Goal: Book appointment/travel/reservation

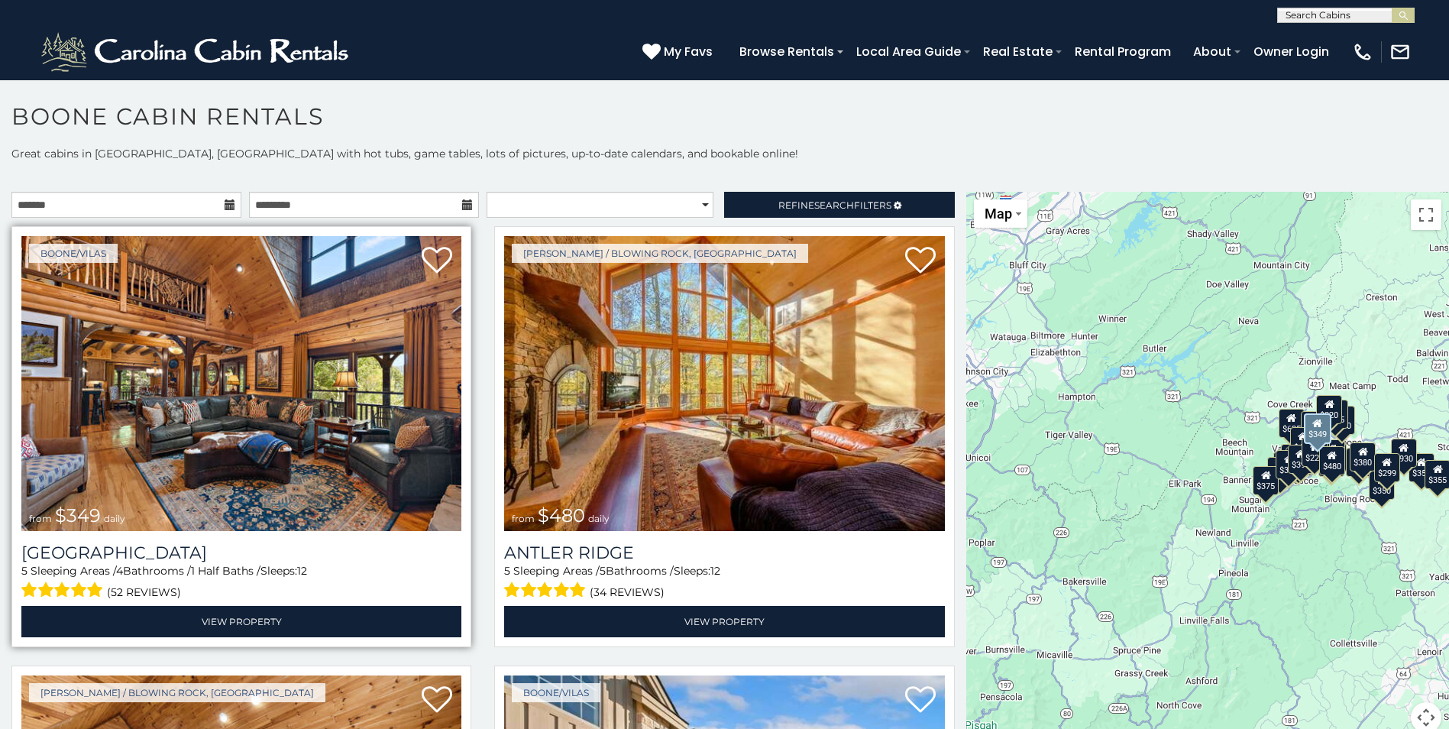
click at [270, 406] on img at bounding box center [241, 383] width 440 height 295
click at [264, 406] on img at bounding box center [241, 383] width 440 height 295
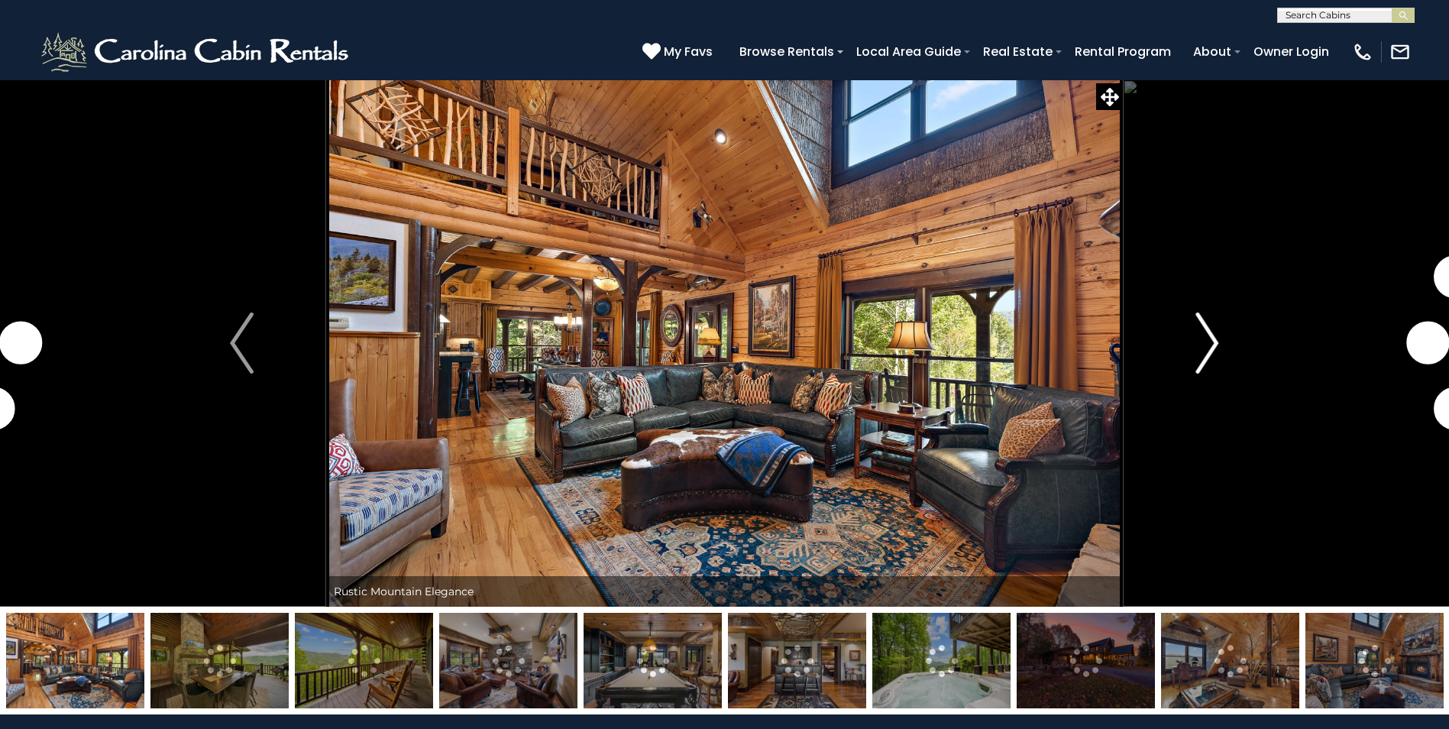
drag, startPoint x: 0, startPoint y: 0, endPoint x: 1205, endPoint y: 338, distance: 1251.7
click at [1205, 338] on img "Next" at bounding box center [1206, 342] width 23 height 61
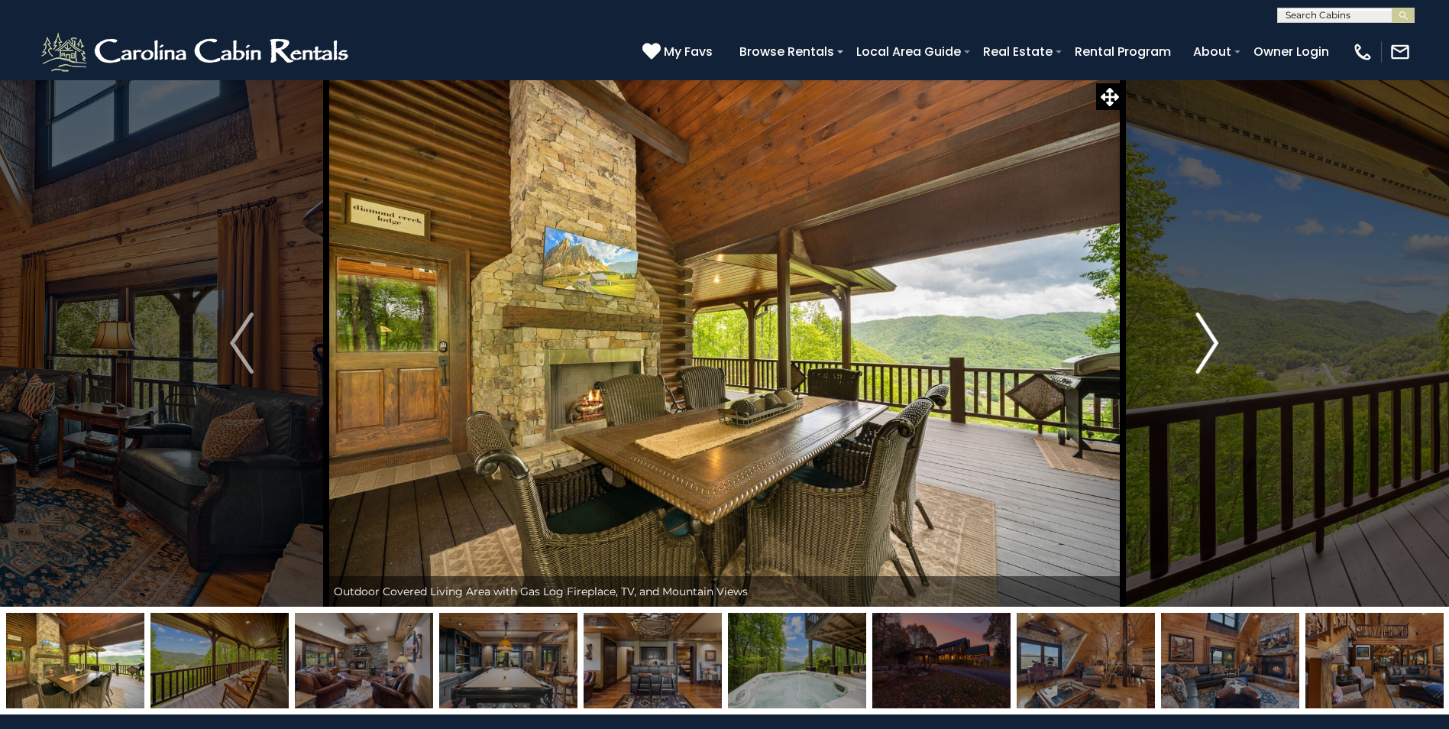
click at [1197, 342] on img "Next" at bounding box center [1206, 342] width 23 height 61
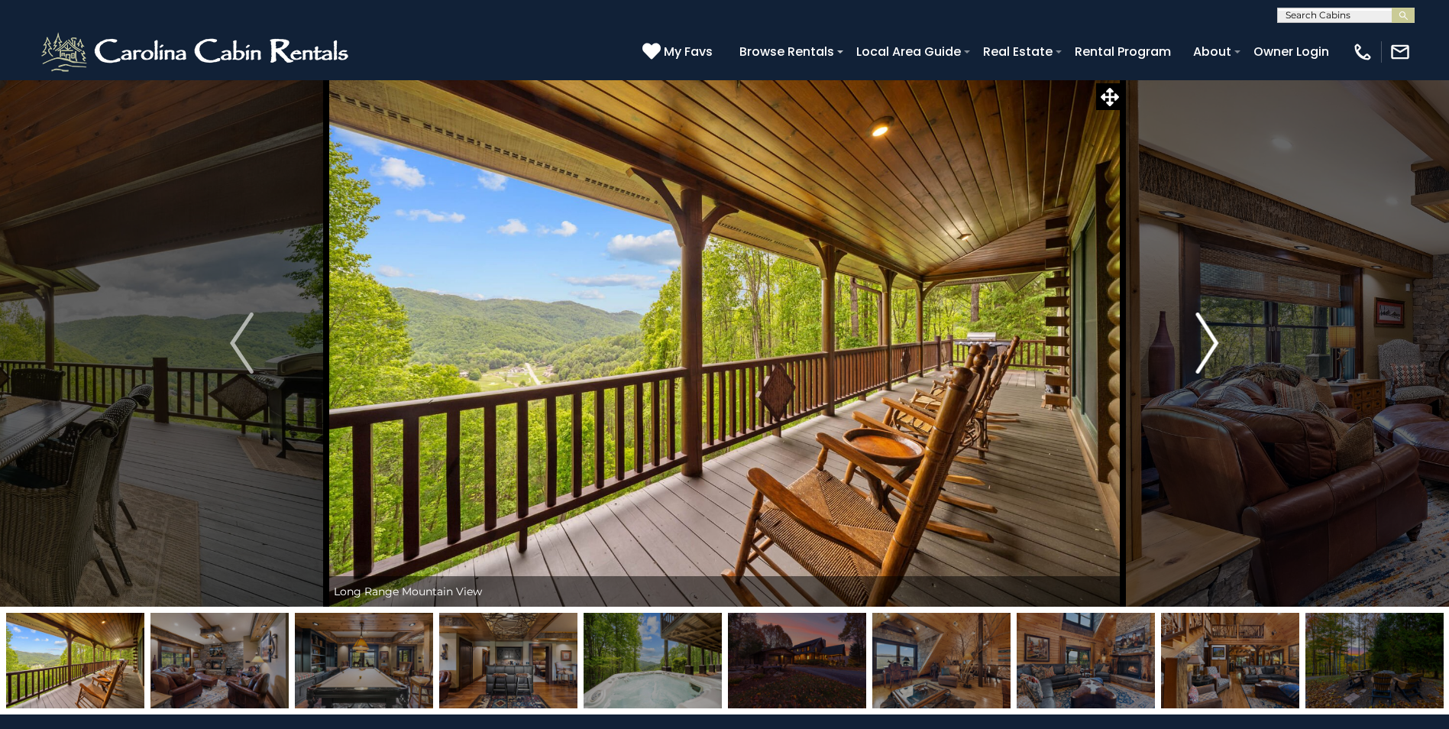
click at [1189, 343] on button "Next" at bounding box center [1207, 342] width 168 height 527
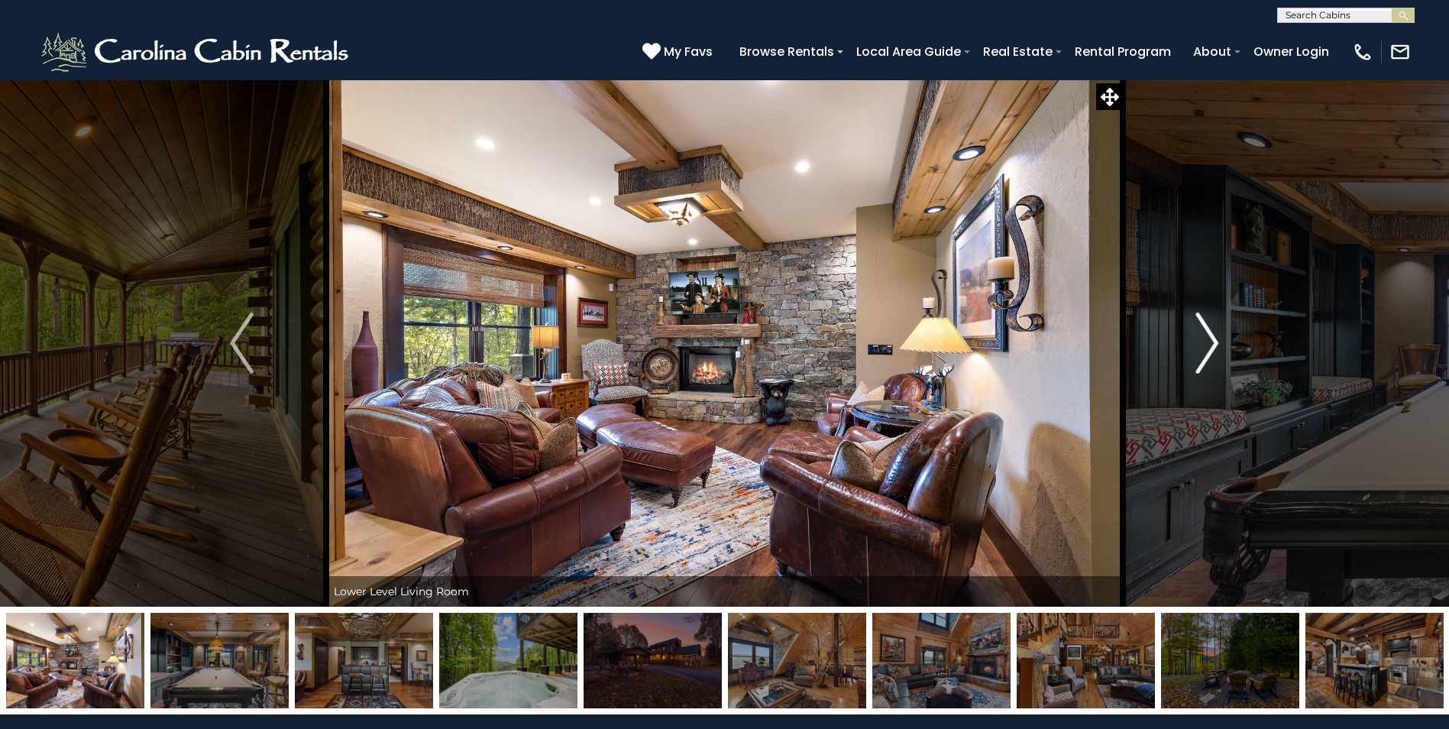
click at [1211, 339] on img "Next" at bounding box center [1206, 342] width 23 height 61
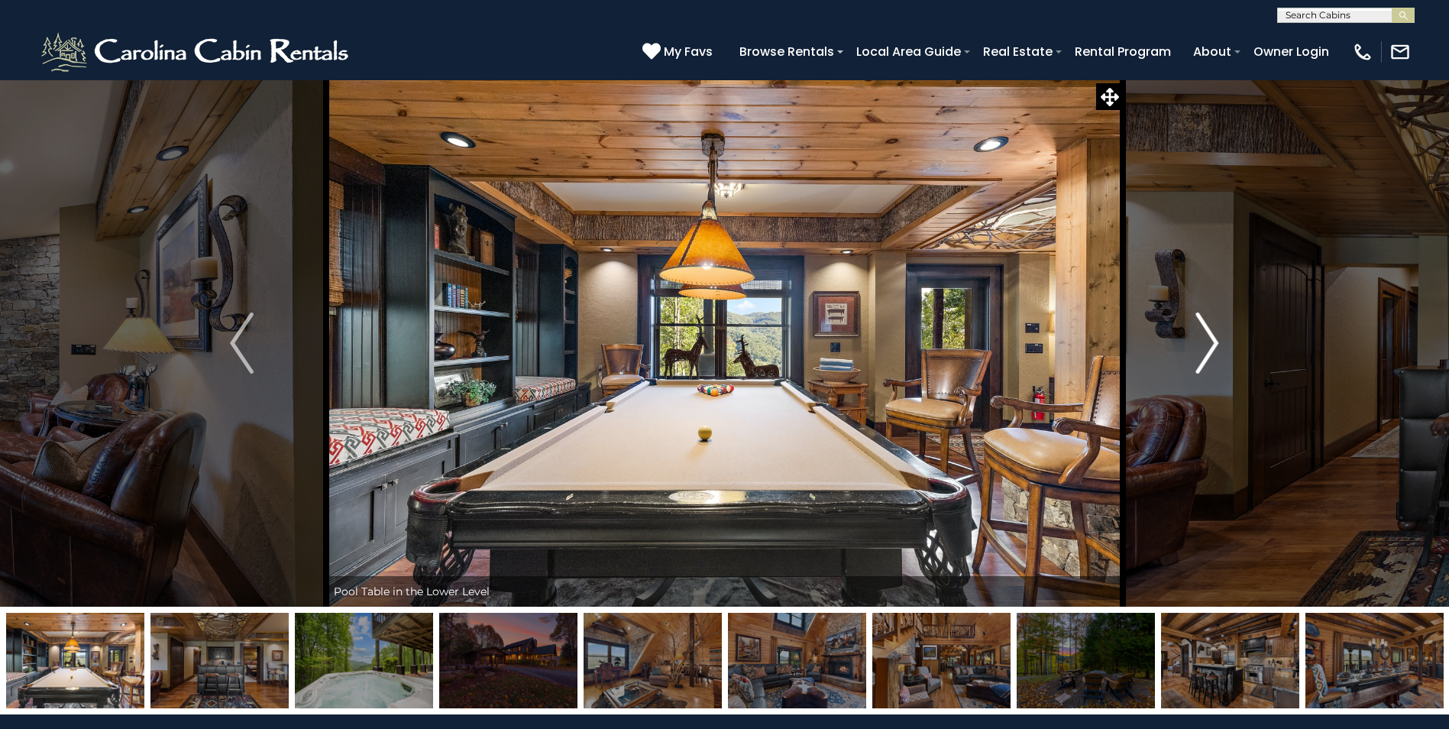
click at [1207, 341] on img "Next" at bounding box center [1206, 342] width 23 height 61
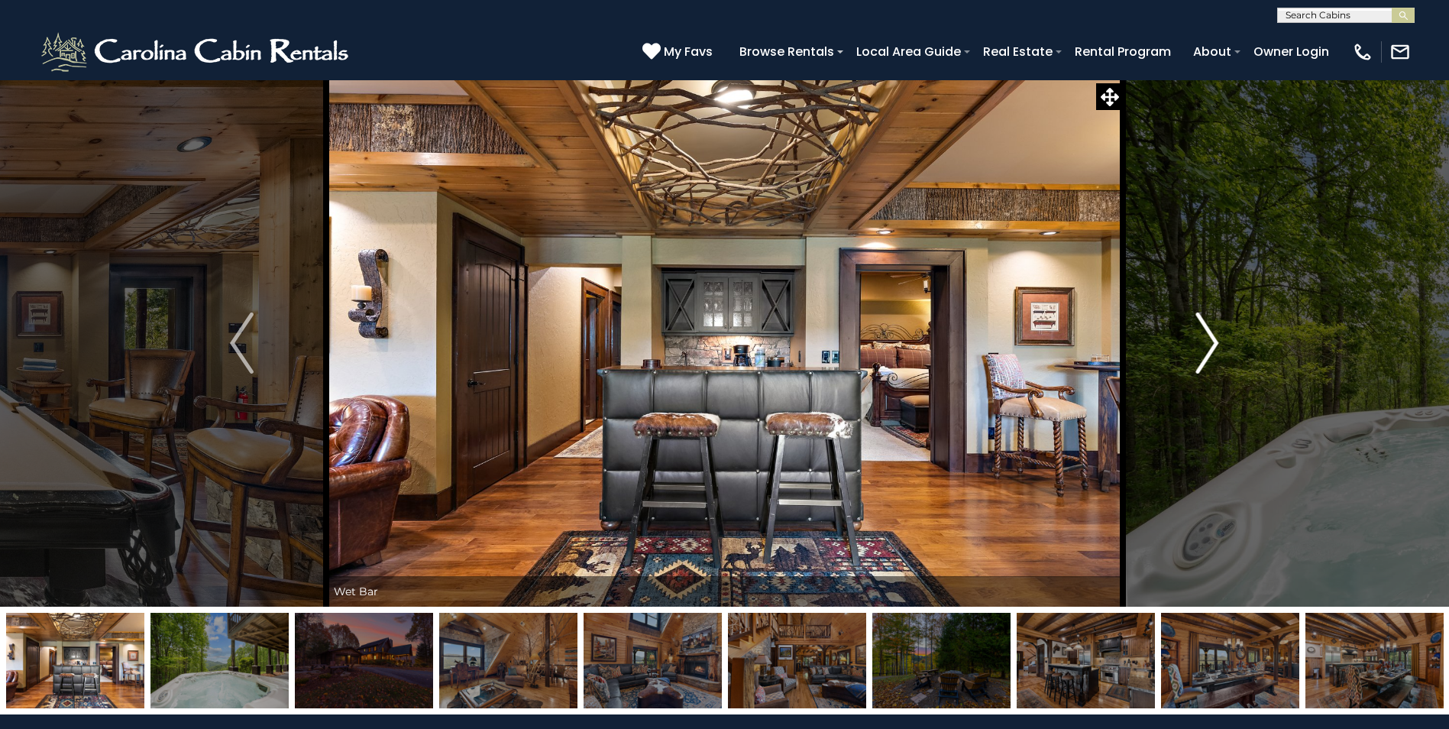
click at [1201, 342] on img "Next" at bounding box center [1206, 342] width 23 height 61
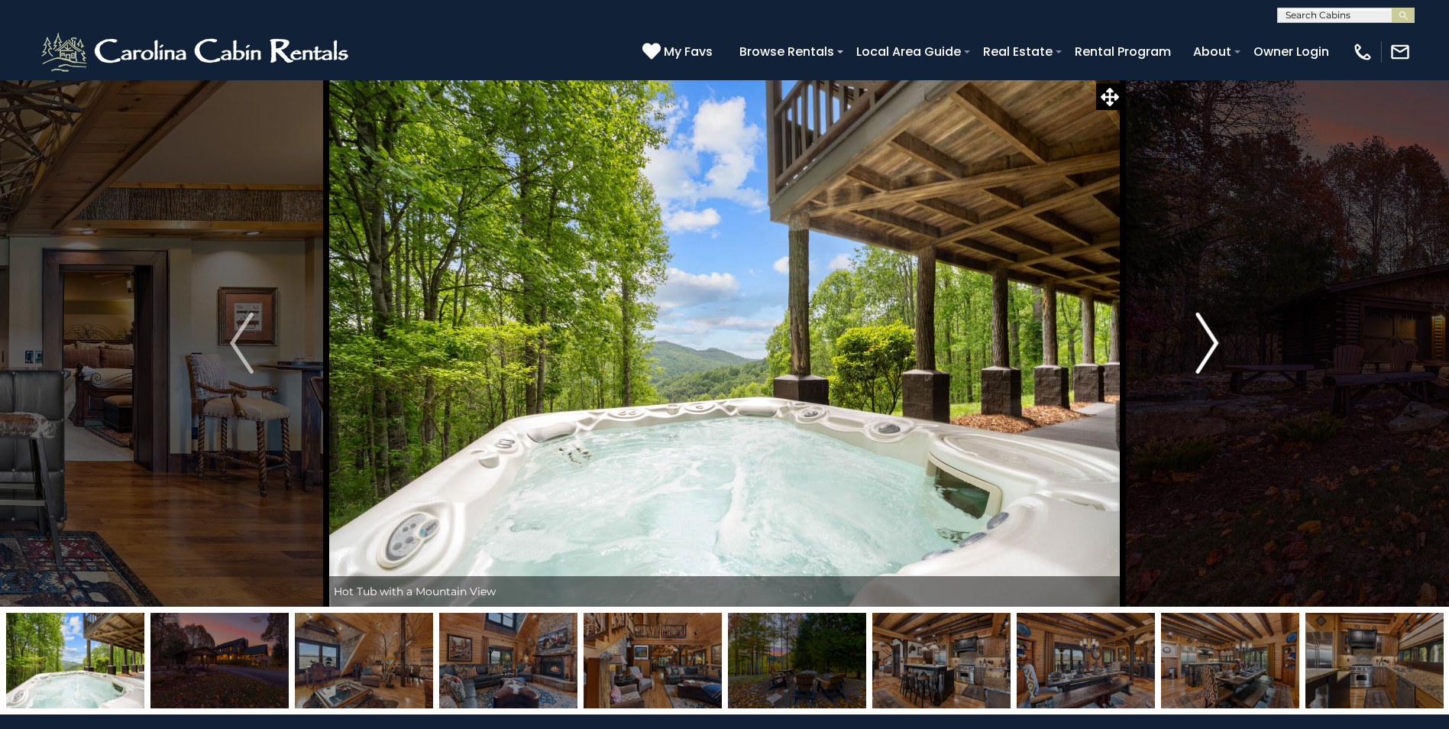
click at [1197, 344] on img "Next" at bounding box center [1206, 342] width 23 height 61
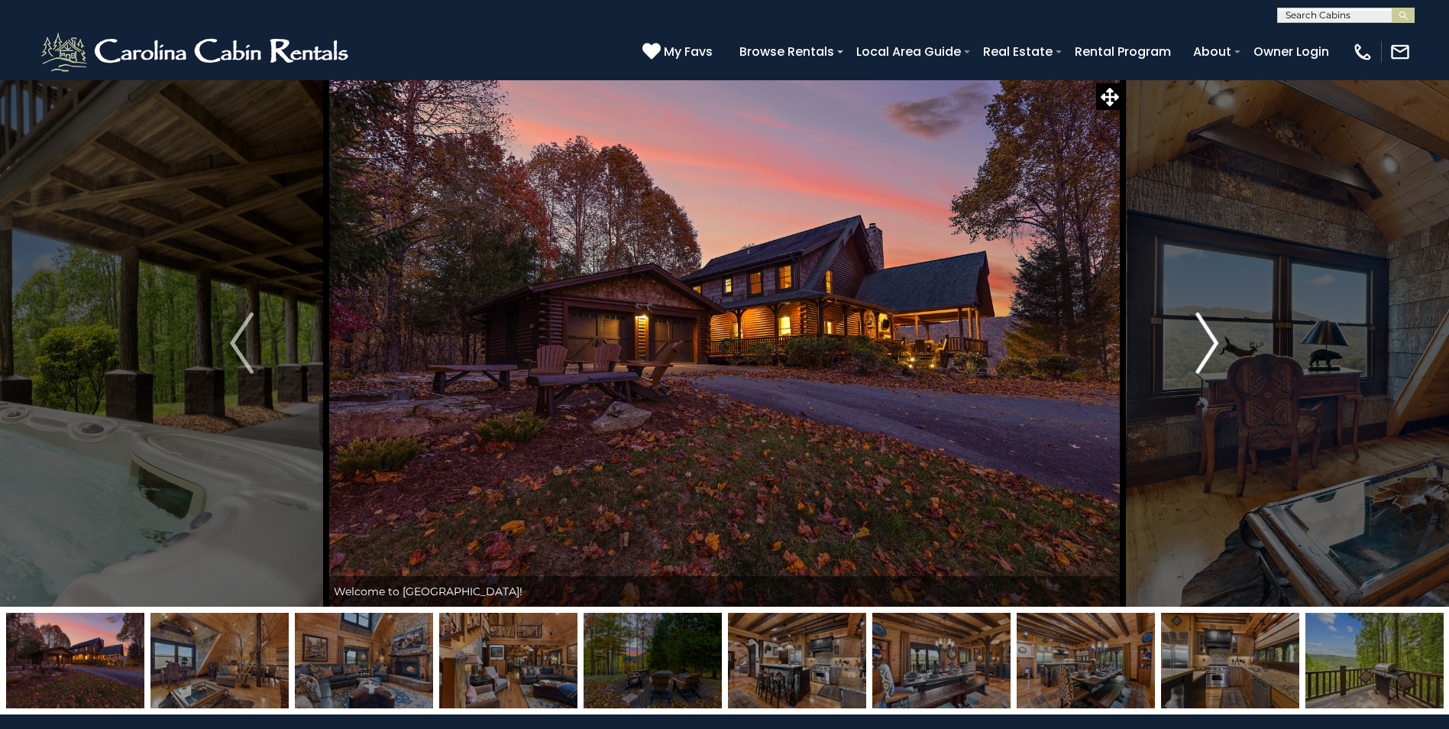
click at [1194, 344] on button "Next" at bounding box center [1207, 342] width 168 height 527
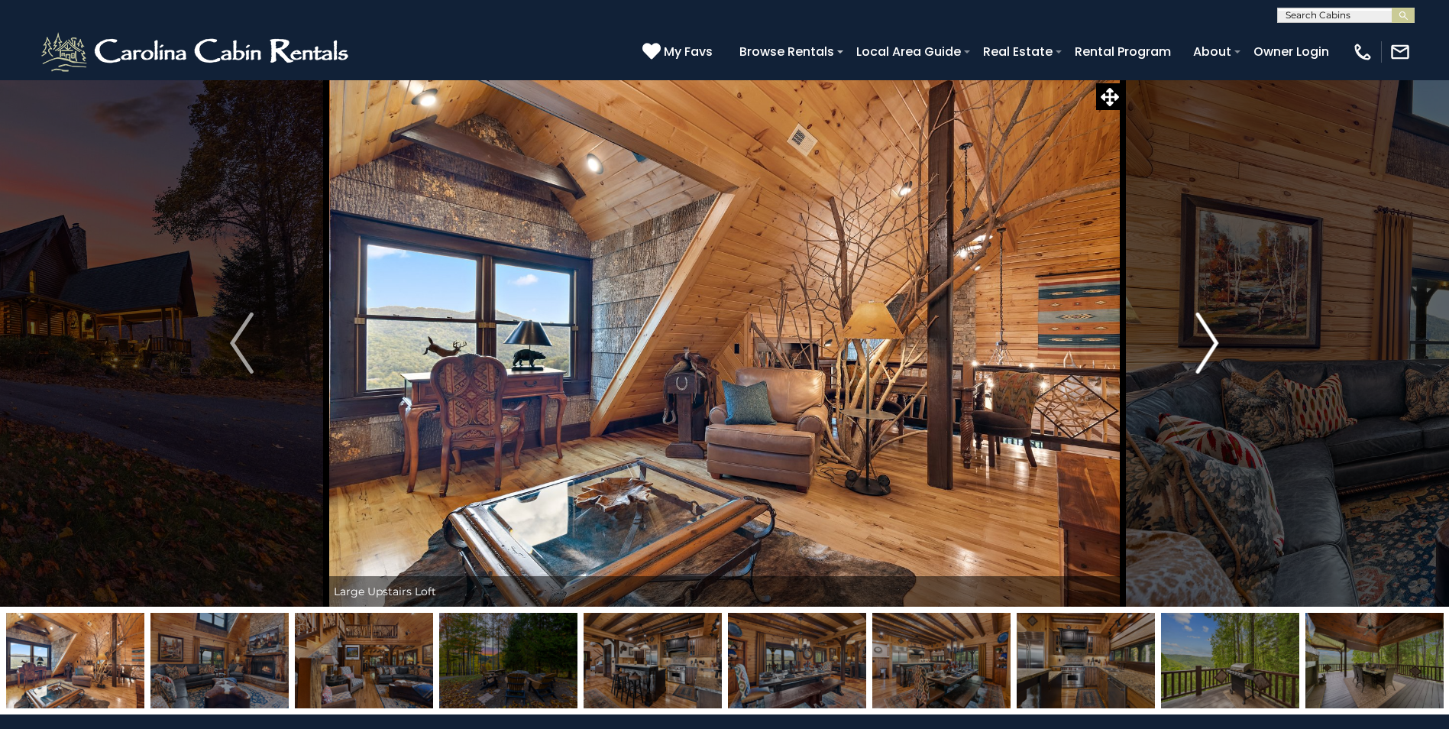
click at [1185, 344] on button "Next" at bounding box center [1207, 342] width 168 height 527
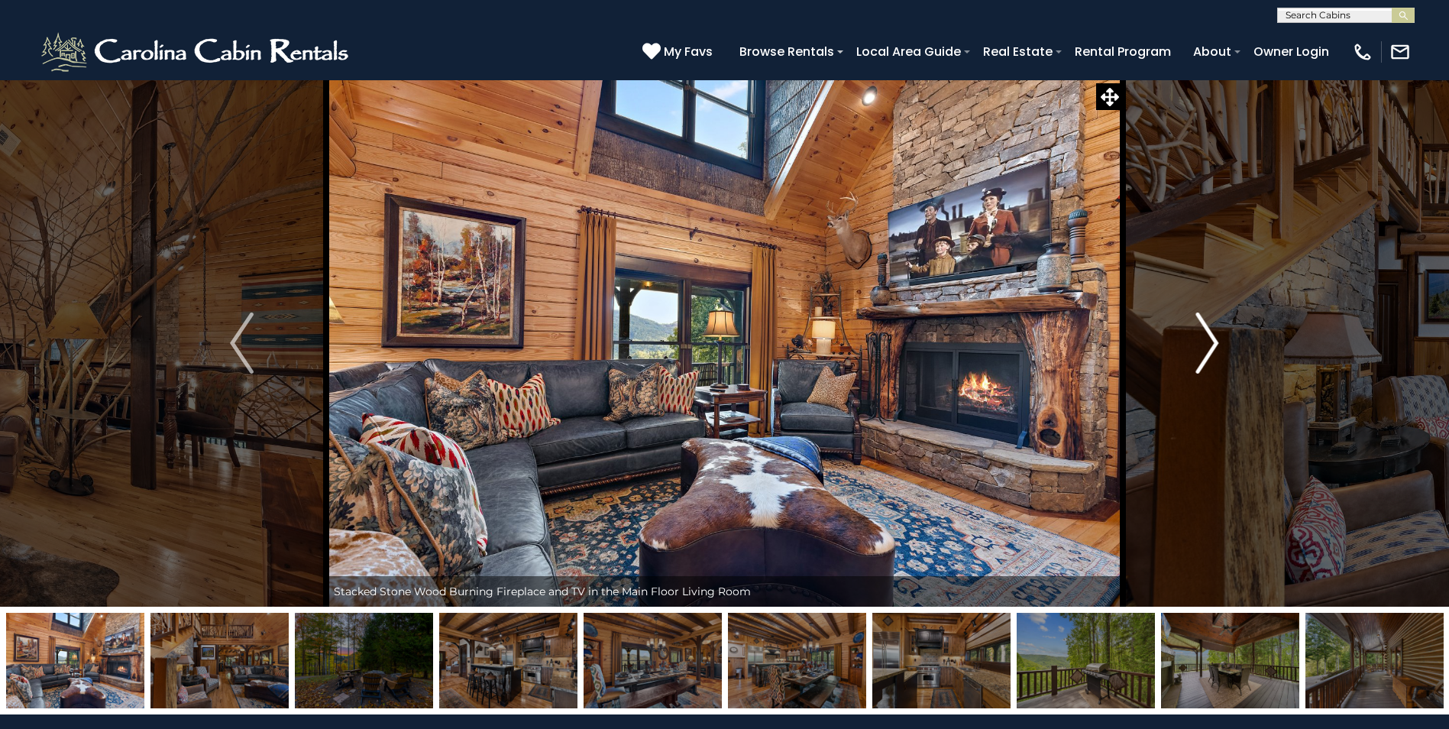
click at [1214, 346] on img "Next" at bounding box center [1206, 342] width 23 height 61
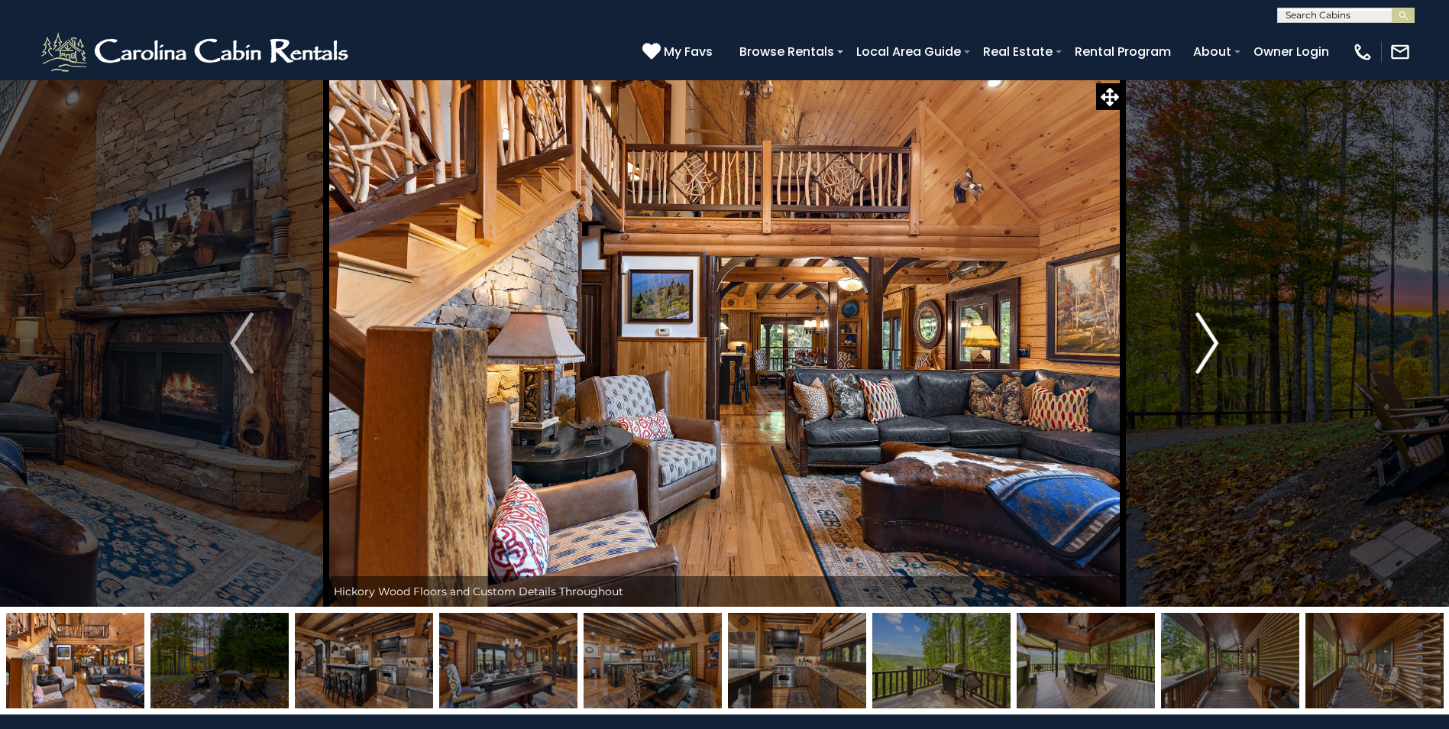
click at [1206, 347] on img "Next" at bounding box center [1206, 342] width 23 height 61
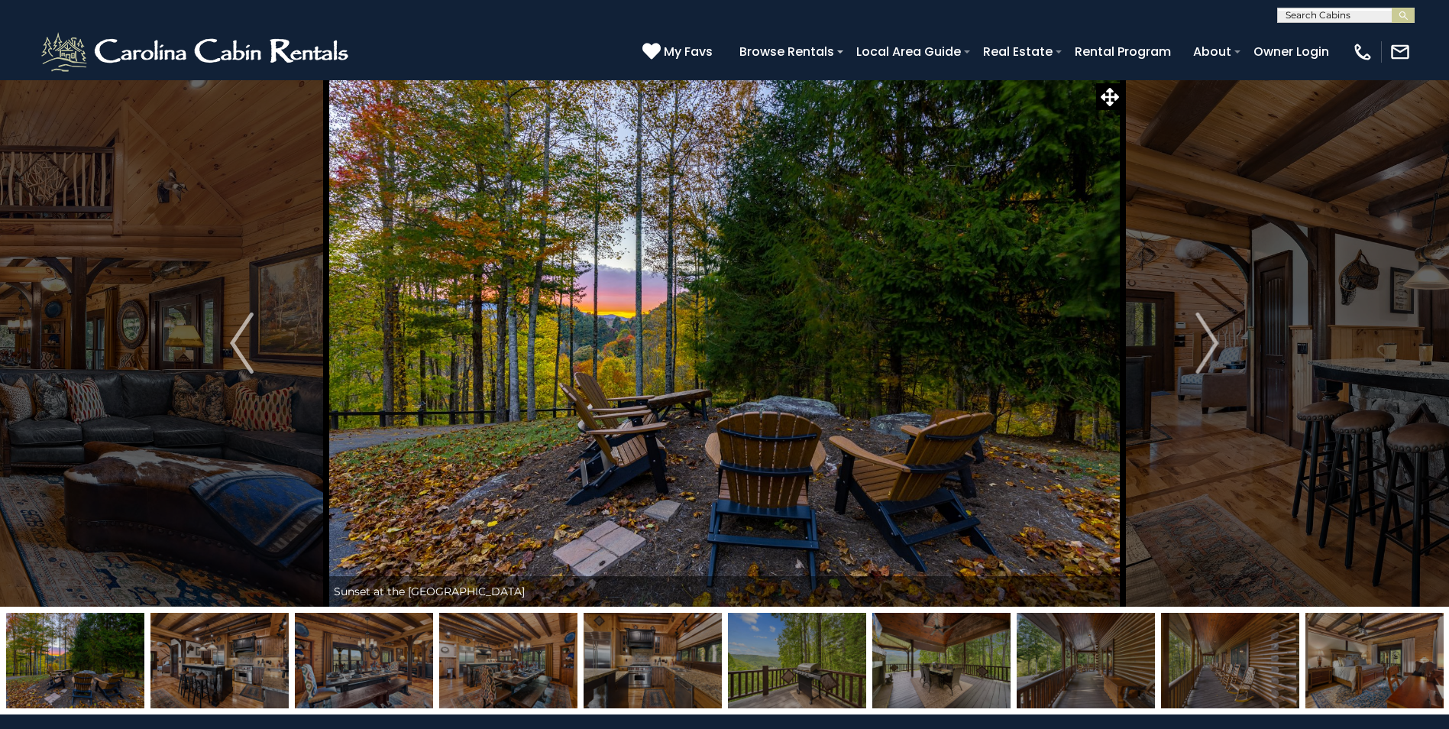
click at [977, 652] on img at bounding box center [941, 660] width 138 height 95
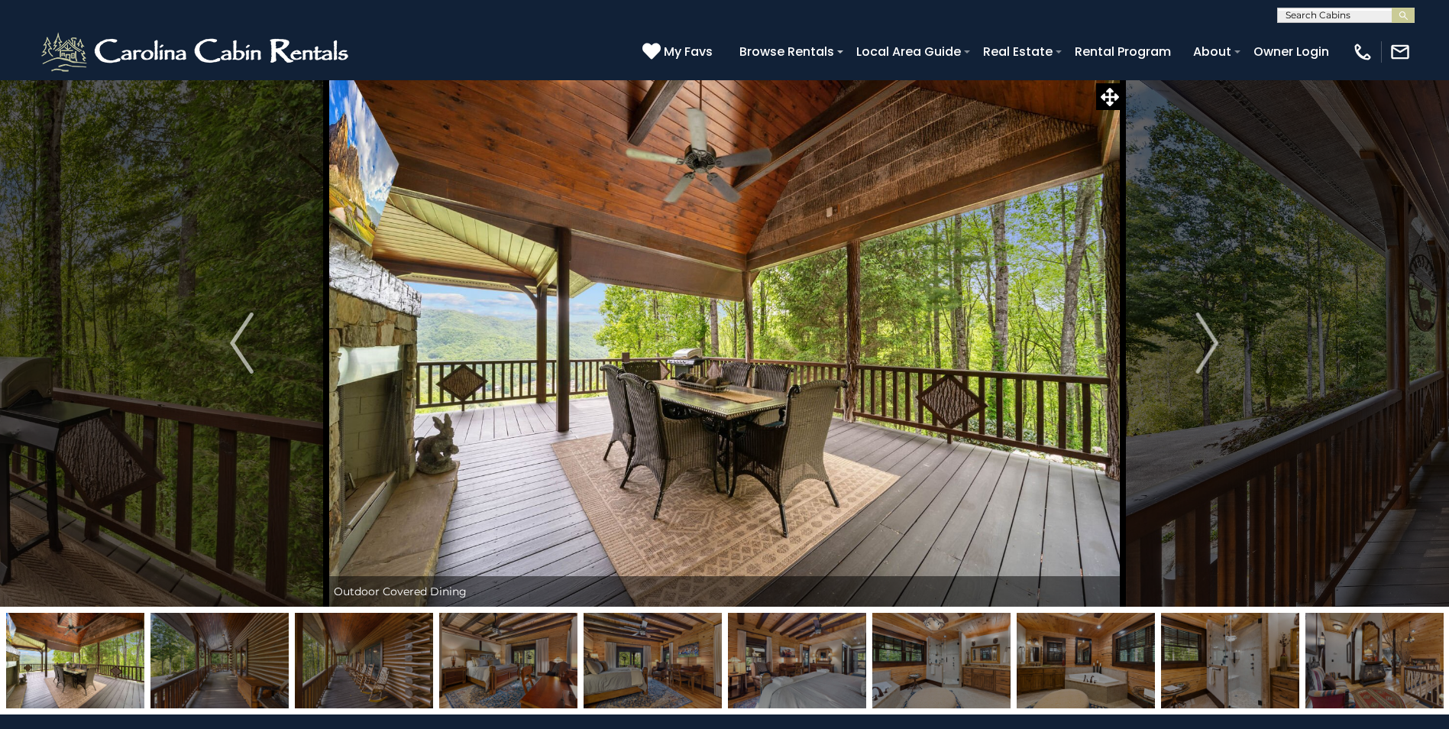
click at [1337, 644] on img at bounding box center [1374, 660] width 138 height 95
